Goal: Contribute content: Contribute content

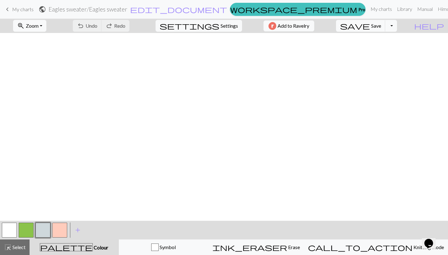
scroll to position [481, 0]
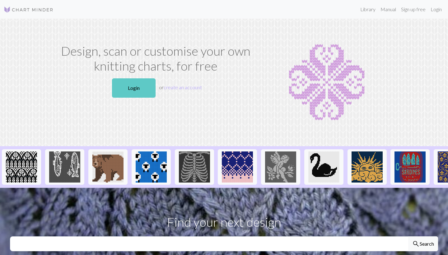
click at [118, 85] on link "Login" at bounding box center [134, 87] width 44 height 19
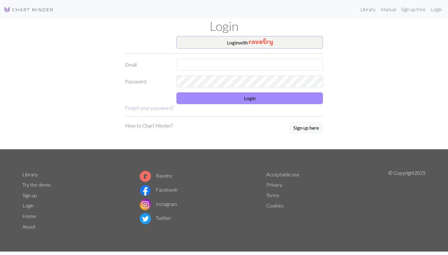
click at [203, 43] on button "Login with" at bounding box center [249, 42] width 147 height 12
click at [302, 49] on form "Login with Email Password Login Forgot your password?" at bounding box center [224, 74] width 198 height 76
click at [296, 40] on button "Login with" at bounding box center [249, 42] width 147 height 12
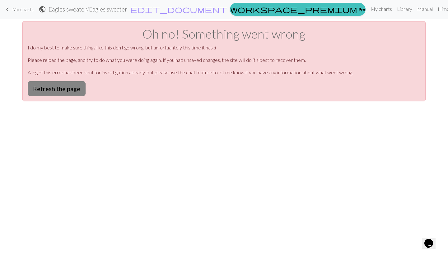
click at [62, 90] on button "Refresh the page" at bounding box center [57, 88] width 58 height 15
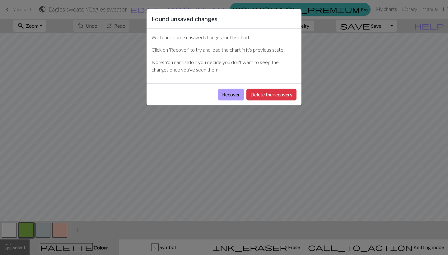
click at [226, 93] on button "Recover" at bounding box center [231, 95] width 26 height 12
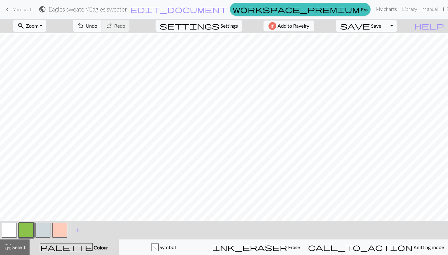
scroll to position [481, 0]
click at [370, 26] on span "save" at bounding box center [355, 25] width 30 height 9
click at [16, 9] on span "My charts" at bounding box center [22, 9] width 21 height 6
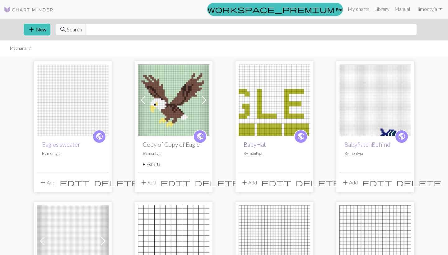
click at [259, 143] on link "BabyHat" at bounding box center [255, 144] width 22 height 7
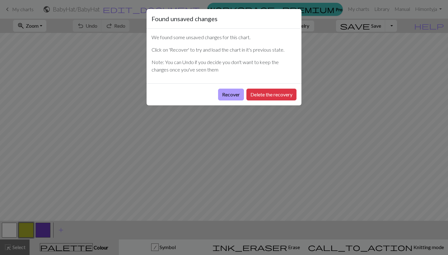
click at [237, 98] on button "Recover" at bounding box center [231, 95] width 26 height 12
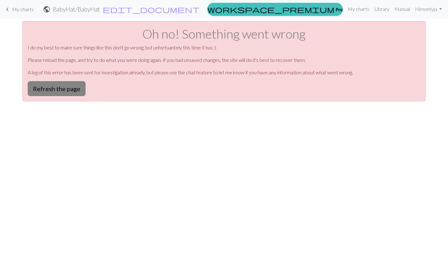
click at [62, 87] on button "Refresh the page" at bounding box center [57, 88] width 58 height 15
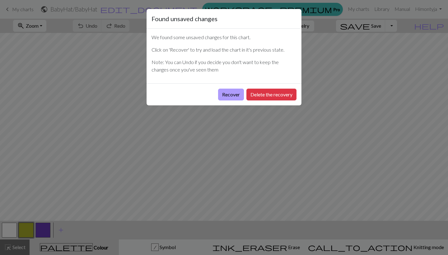
click at [234, 95] on button "Recover" at bounding box center [231, 95] width 26 height 12
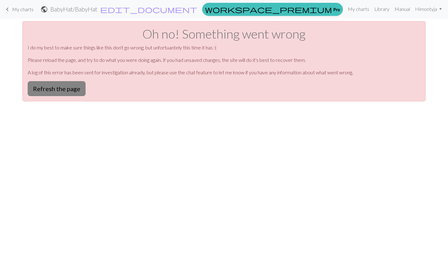
click at [74, 86] on button "Refresh the page" at bounding box center [57, 88] width 58 height 15
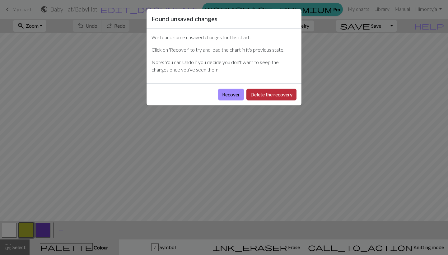
click at [273, 92] on button "Delete the recovery" at bounding box center [271, 95] width 50 height 12
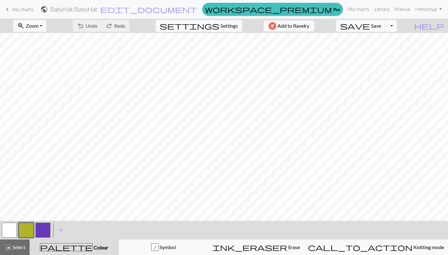
click at [17, 8] on span "My charts" at bounding box center [22, 9] width 21 height 6
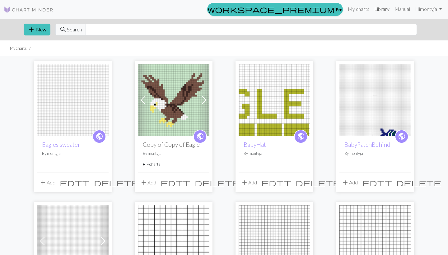
click at [376, 11] on link "Library" at bounding box center [382, 9] width 20 height 12
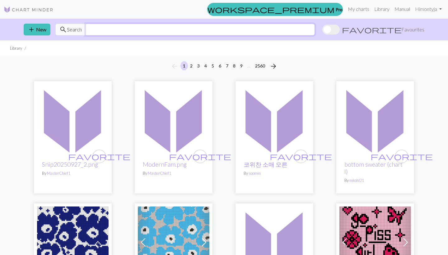
click at [144, 30] on input "text" at bounding box center [200, 30] width 229 height 12
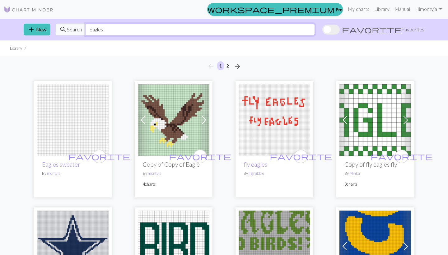
type input "eagles"
click at [158, 161] on h2 "Copy of Copy of Eagle" at bounding box center [174, 164] width 62 height 7
click at [155, 147] on img at bounding box center [174, 120] width 72 height 72
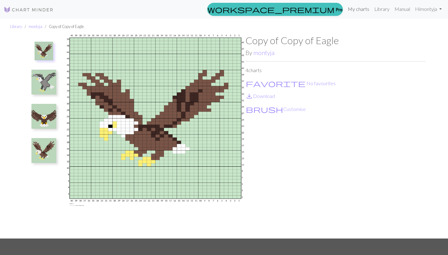
click at [359, 10] on link "My charts" at bounding box center [358, 9] width 26 height 12
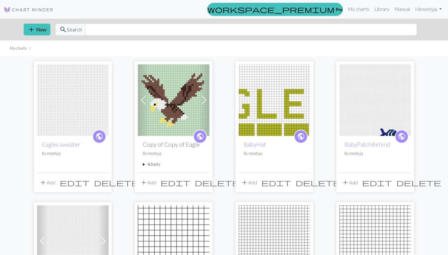
click at [157, 97] on img at bounding box center [174, 100] width 72 height 72
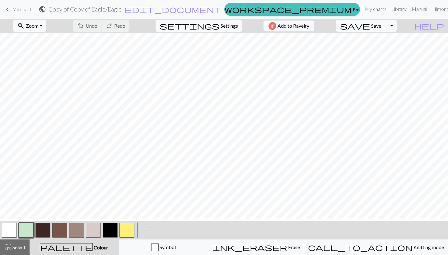
scroll to position [120, 0]
click at [12, 253] on button "highlight_alt Select Select" at bounding box center [15, 248] width 30 height 16
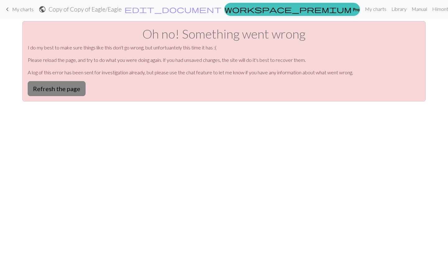
click at [69, 89] on button "Refresh the page" at bounding box center [57, 88] width 58 height 15
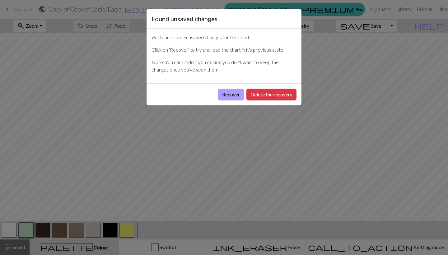
click at [231, 93] on button "Recover" at bounding box center [231, 95] width 26 height 12
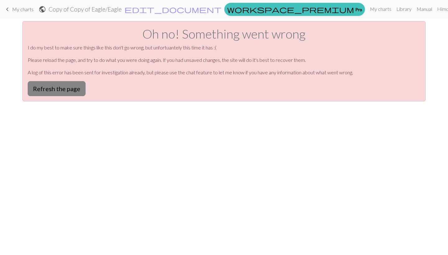
click at [37, 89] on button "Refresh the page" at bounding box center [57, 88] width 58 height 15
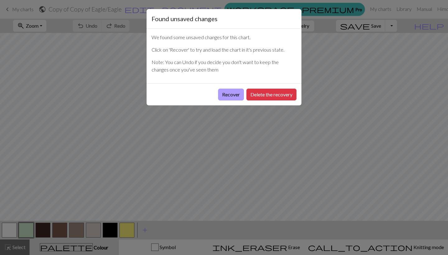
click at [231, 94] on button "Recover" at bounding box center [231, 95] width 26 height 12
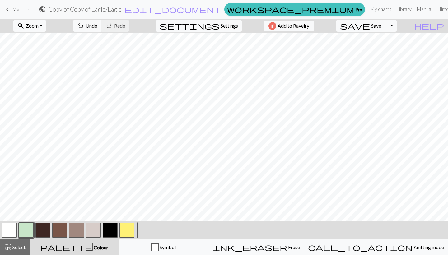
click at [61, 42] on div "zoom_in Zoom Zoom Fit all Fit width Fit height 50% 100% 150% 200% undo Undo Und…" at bounding box center [224, 137] width 448 height 236
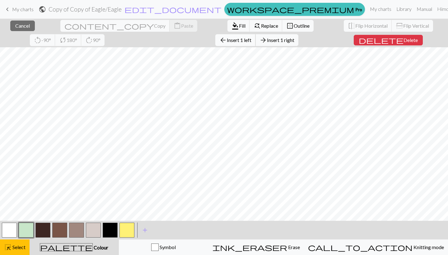
click at [219, 42] on span "arrow_back" at bounding box center [222, 40] width 7 height 9
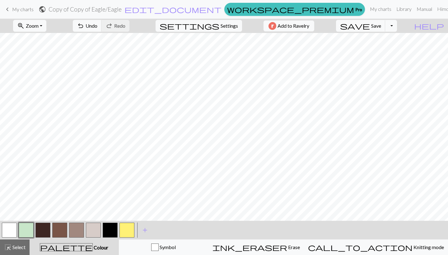
click at [390, 41] on div "zoom_in Zoom Zoom Fit all Fit width Fit height 50% 100% 150% 200% undo Undo Und…" at bounding box center [224, 137] width 448 height 236
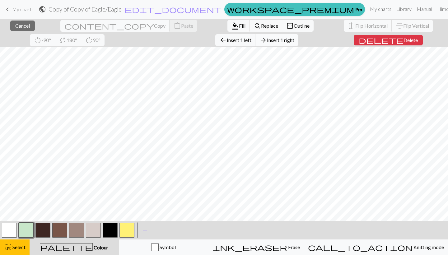
click at [267, 39] on span "Insert 1 right" at bounding box center [280, 40] width 27 height 6
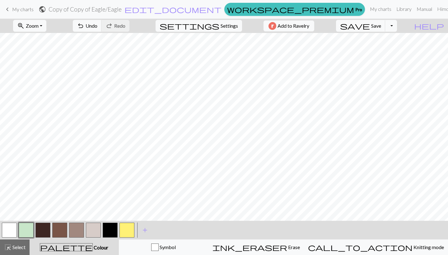
click at [394, 42] on div "zoom_in Zoom Zoom Fit all Fit width Fit height 50% 100% 150% 200% undo Undo Und…" at bounding box center [224, 137] width 448 height 236
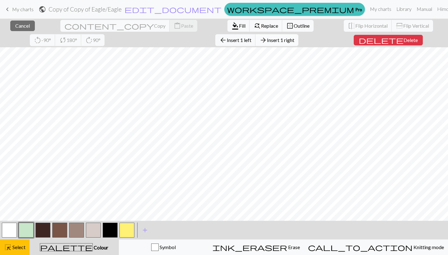
click at [267, 42] on span "Insert 1 right" at bounding box center [280, 40] width 27 height 6
click at [49, 41] on div "close Cancel content_copy Copy content_paste Paste format_color_fill Fill find_…" at bounding box center [224, 137] width 448 height 236
click at [227, 39] on span "Insert 1 left" at bounding box center [239, 40] width 25 height 6
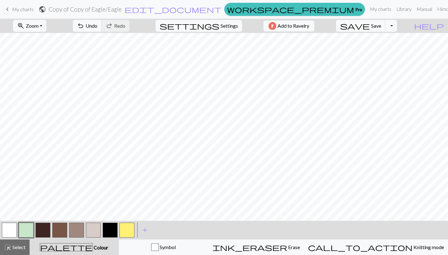
click at [45, 42] on div "zoom_in Zoom Zoom Fit all Fit width Fit height 50% 100% 150% 200% undo Undo Und…" at bounding box center [224, 137] width 448 height 236
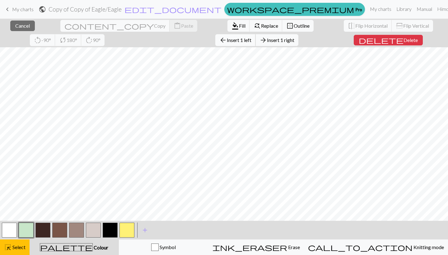
click at [215, 43] on button "arrow_back Insert 1 left" at bounding box center [235, 40] width 40 height 12
click at [406, 43] on div "close Cancel content_copy Copy content_paste Paste format_color_fill Fill find_…" at bounding box center [224, 137] width 448 height 236
click at [267, 40] on span "Insert 1 right" at bounding box center [280, 40] width 27 height 6
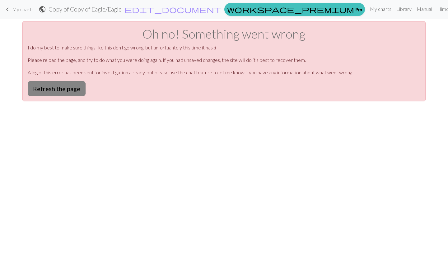
click at [50, 93] on button "Refresh the page" at bounding box center [57, 88] width 58 height 15
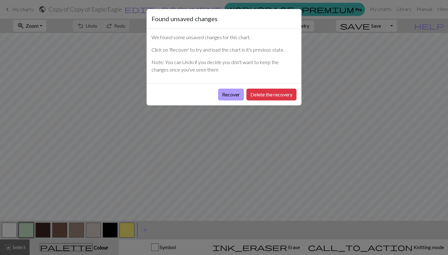
click at [225, 93] on button "Recover" at bounding box center [231, 95] width 26 height 12
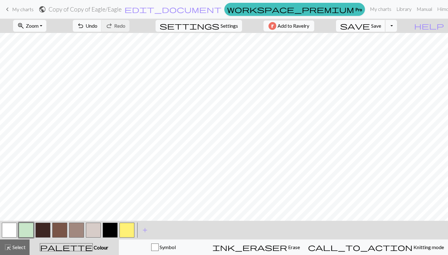
click at [383, 27] on button "save Save Save" at bounding box center [360, 26] width 49 height 12
click at [143, 234] on span "add" at bounding box center [144, 230] width 7 height 9
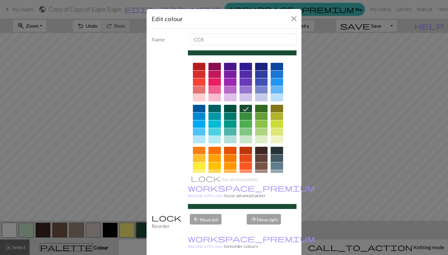
click at [217, 89] on div at bounding box center [214, 89] width 12 height 7
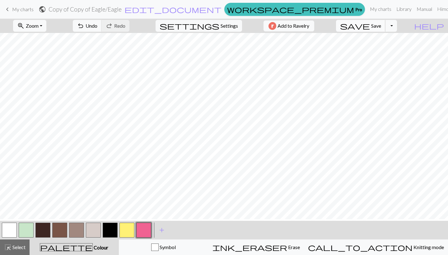
scroll to position [45, 0]
click at [176, 247] on span "Symbol" at bounding box center [167, 247] width 17 height 6
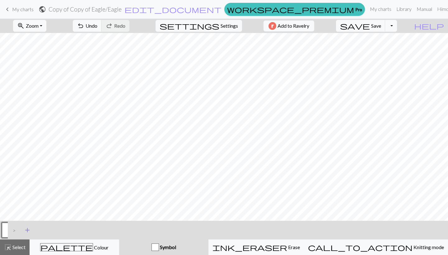
click at [28, 230] on span "add" at bounding box center [27, 230] width 7 height 9
click at [27, 229] on button "button" at bounding box center [26, 230] width 15 height 15
click at [30, 228] on button "button" at bounding box center [26, 230] width 15 height 15
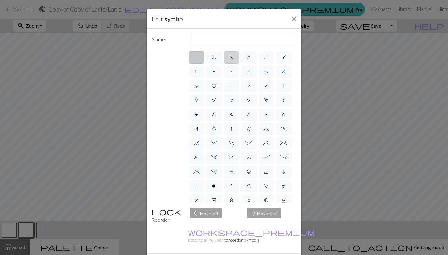
click at [227, 59] on label "f" at bounding box center [232, 57] width 16 height 12
click at [229, 58] on input "f" at bounding box center [231, 56] width 4 height 4
radio input "true"
type input "left leaning decrease"
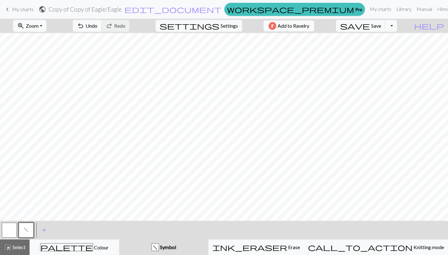
click at [11, 230] on button "button" at bounding box center [9, 230] width 15 height 15
click at [28, 224] on button "f" at bounding box center [26, 230] width 15 height 15
click at [5, 234] on button "button" at bounding box center [9, 230] width 15 height 15
click at [22, 229] on button "f" at bounding box center [26, 230] width 15 height 15
click at [44, 230] on span "add" at bounding box center [43, 230] width 7 height 9
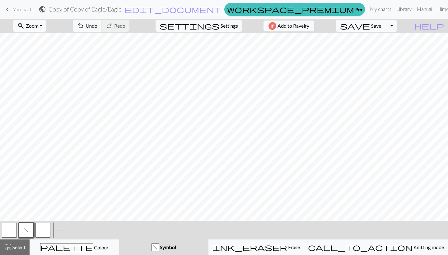
click at [42, 229] on button "button" at bounding box center [42, 230] width 15 height 15
click at [50, 231] on div at bounding box center [43, 230] width 17 height 17
click at [49, 231] on button "button" at bounding box center [42, 230] width 15 height 15
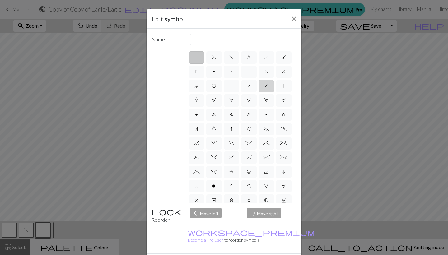
click at [269, 87] on label "/" at bounding box center [267, 86] width 16 height 12
click at [269, 86] on input "/" at bounding box center [267, 84] width 4 height 4
radio input "true"
type input "right leaning decrease"
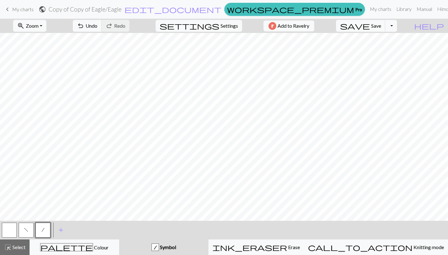
click at [9, 225] on button "button" at bounding box center [9, 230] width 15 height 15
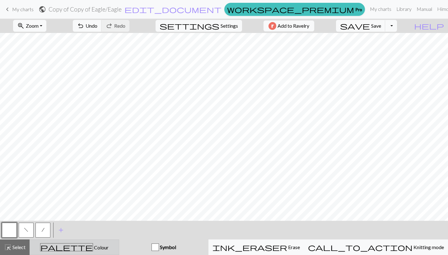
click at [75, 253] on button "palette Colour Colour" at bounding box center [75, 248] width 90 height 16
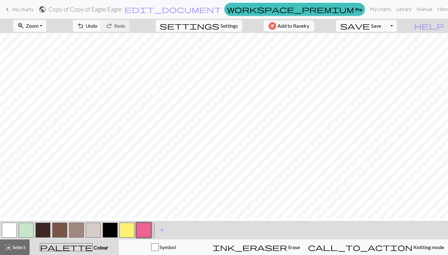
scroll to position [22, 0]
click at [158, 249] on div "Symbol" at bounding box center [164, 247] width 82 height 7
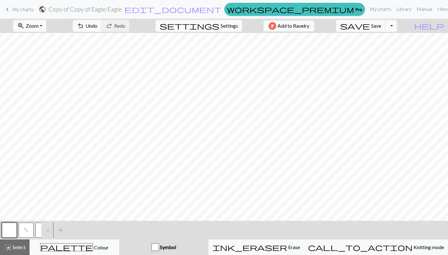
click at [28, 227] on button "f" at bounding box center [26, 230] width 15 height 15
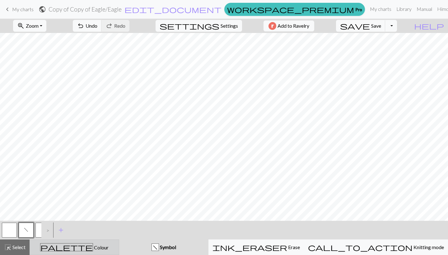
click at [76, 244] on span "palette" at bounding box center [66, 247] width 52 height 9
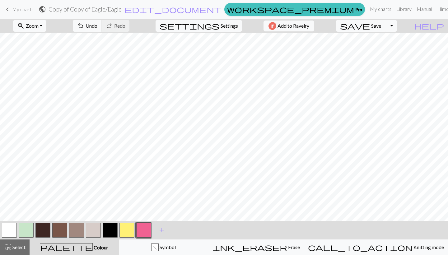
click at [28, 230] on button "button" at bounding box center [26, 230] width 15 height 15
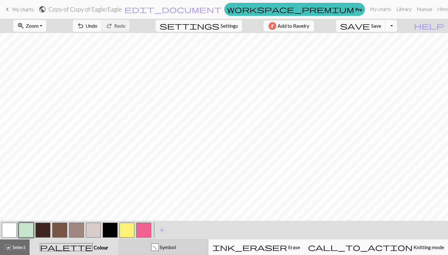
click at [161, 247] on div "f Symbol" at bounding box center [164, 247] width 82 height 7
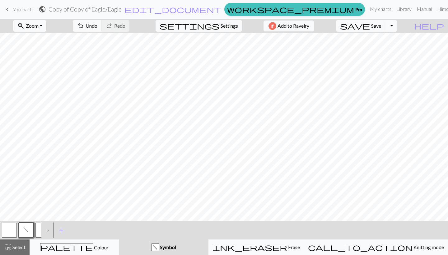
click at [40, 229] on button "/" at bounding box center [42, 230] width 15 height 15
click at [31, 228] on button "f" at bounding box center [26, 230] width 15 height 15
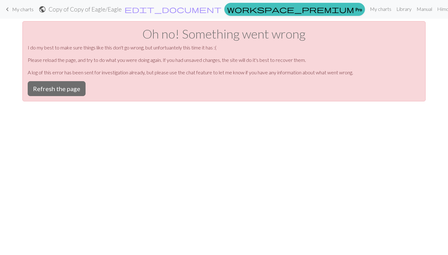
scroll to position [0, 0]
click at [47, 87] on button "Refresh the page" at bounding box center [57, 88] width 58 height 15
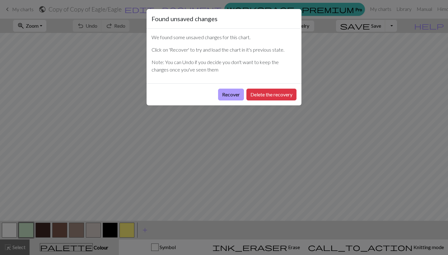
click at [235, 94] on button "Recover" at bounding box center [231, 95] width 26 height 12
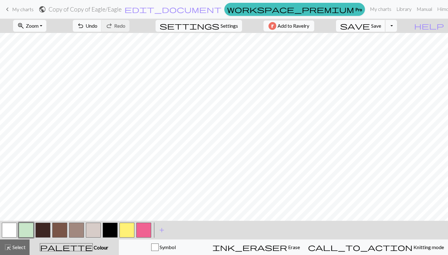
click at [370, 26] on span "save" at bounding box center [355, 25] width 30 height 9
click at [166, 245] on div "Symbol" at bounding box center [164, 247] width 82 height 7
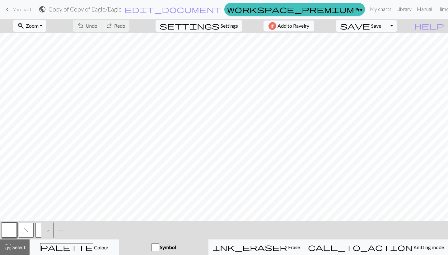
click at [27, 230] on span "f" at bounding box center [26, 229] width 4 height 5
click at [38, 229] on button "/" at bounding box center [42, 230] width 15 height 15
click at [26, 230] on span "f" at bounding box center [26, 229] width 4 height 5
click at [381, 26] on span "Save" at bounding box center [376, 26] width 10 height 6
